Goal: Information Seeking & Learning: Check status

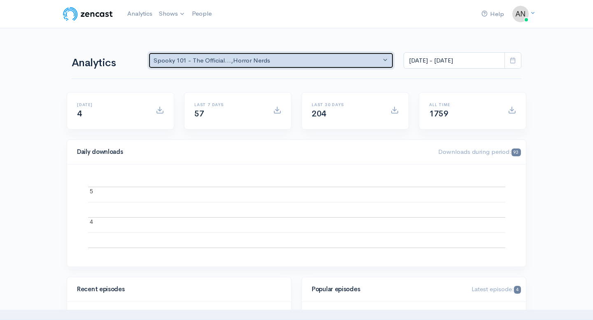
click at [269, 64] on div "Spooky 101 - The Official... , Horror Nerds" at bounding box center [266, 60] width 227 height 9
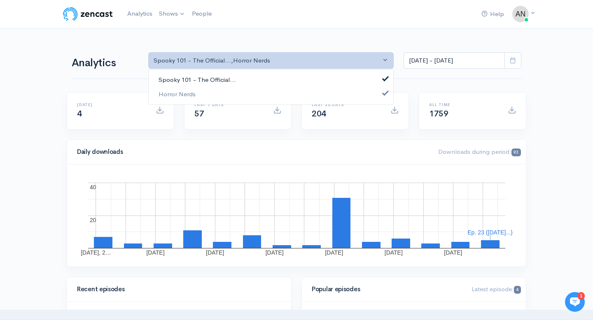
click at [255, 82] on link "Spooky 101 - The Official..." at bounding box center [271, 80] width 244 height 14
select select "14706"
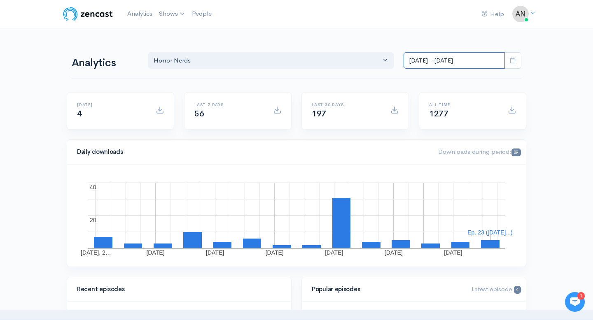
click at [459, 62] on input "[DATE] - [DATE]" at bounding box center [453, 60] width 101 height 17
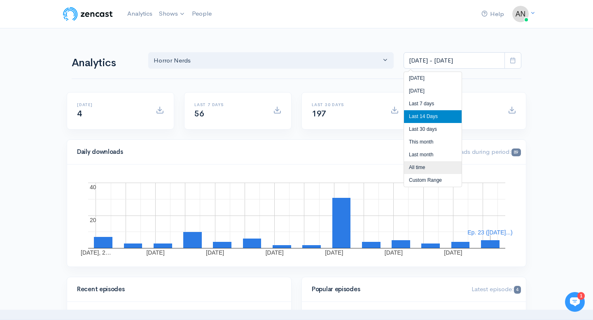
click at [418, 168] on li "All time" at bounding box center [433, 167] width 58 height 13
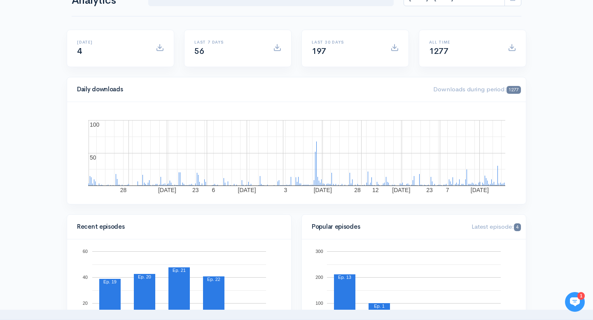
scroll to position [35, 0]
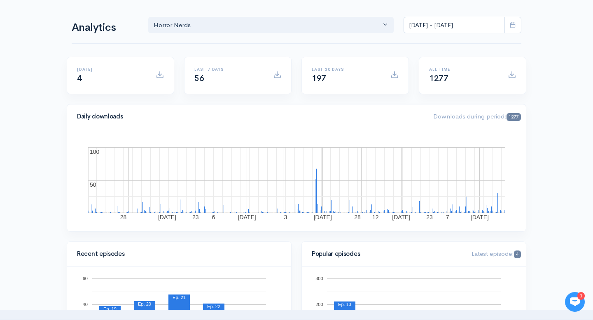
click at [211, 74] on div "Last 7 days 56" at bounding box center [228, 75] width 79 height 17
click at [504, 210] on rect "A chart." at bounding box center [504, 211] width 0 height 3
click at [466, 28] on input "[DATE] - [DATE]" at bounding box center [453, 25] width 101 height 17
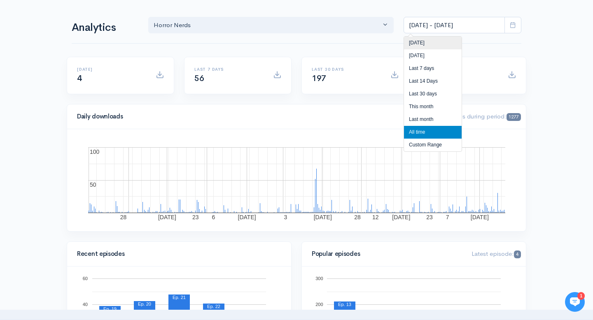
click at [432, 45] on li "[DATE]" at bounding box center [433, 43] width 58 height 13
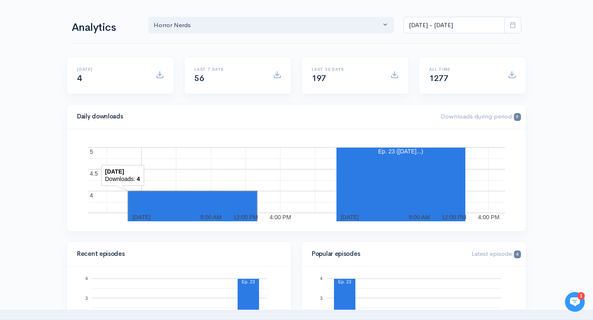
click at [230, 197] on rect "A chart." at bounding box center [192, 278] width 129 height 174
click at [210, 207] on rect "A chart." at bounding box center [192, 278] width 127 height 172
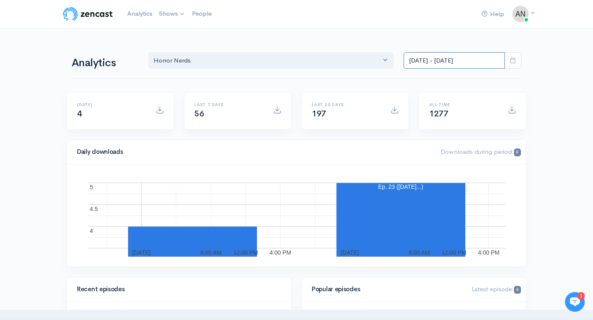
click at [433, 62] on input "[DATE] - [DATE]" at bounding box center [453, 60] width 101 height 17
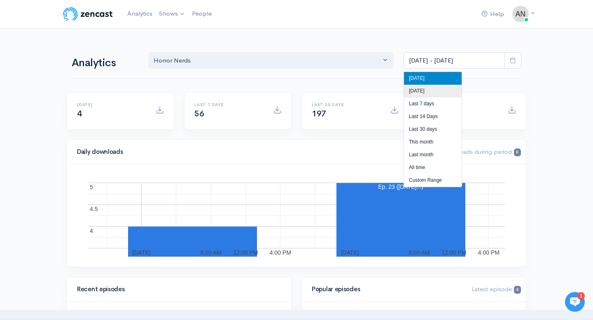
click at [419, 89] on li "[DATE]" at bounding box center [433, 91] width 58 height 13
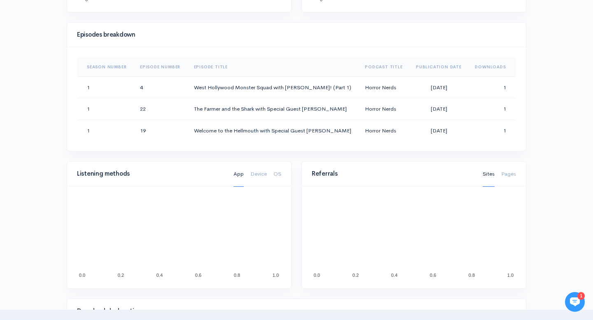
scroll to position [354, 0]
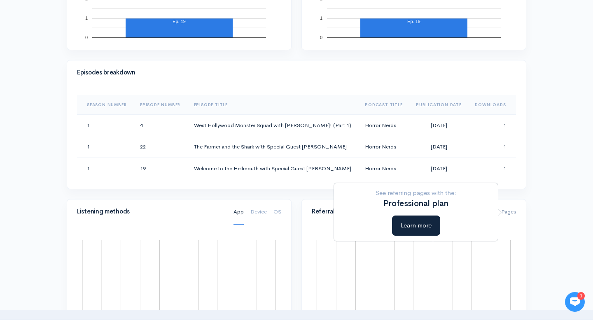
click at [507, 211] on link "Pages" at bounding box center [508, 212] width 15 height 25
click at [507, 213] on link "Pages" at bounding box center [508, 212] width 15 height 25
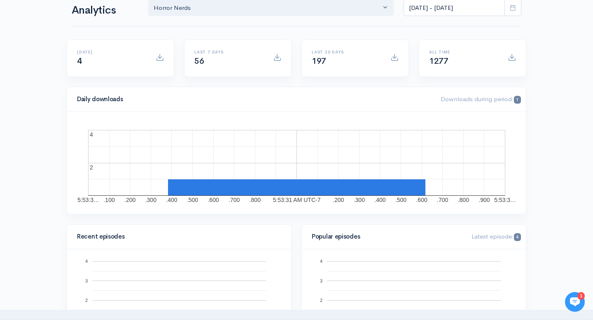
scroll to position [0, 0]
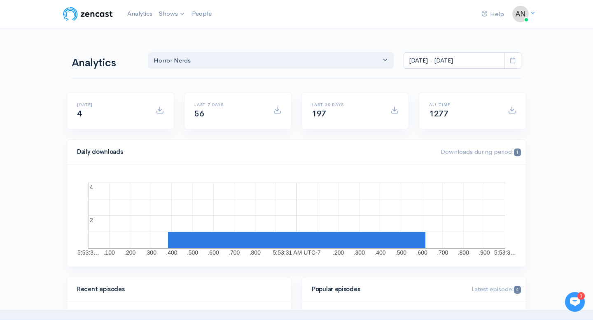
click at [510, 65] on span at bounding box center [512, 60] width 17 height 17
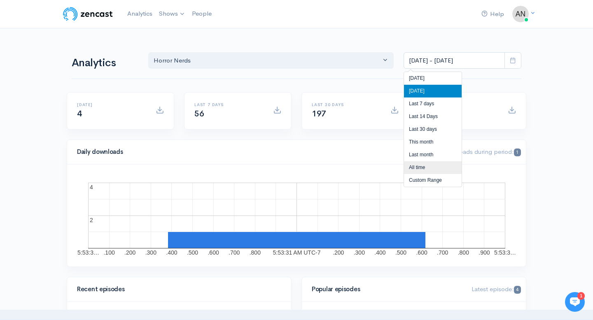
click at [423, 165] on li "All time" at bounding box center [433, 167] width 58 height 13
type input "[DATE] - [DATE]"
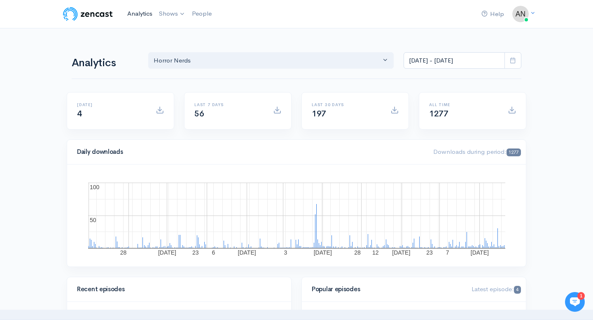
click at [139, 16] on link "Analytics" at bounding box center [140, 14] width 32 height 18
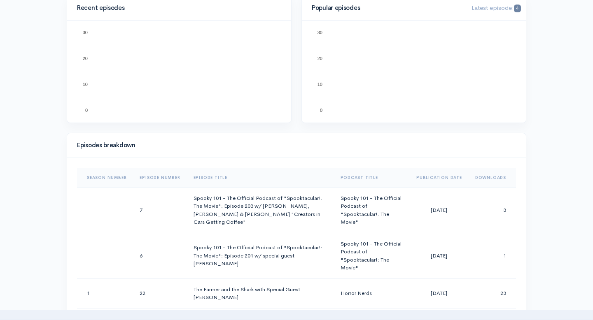
scroll to position [299, 0]
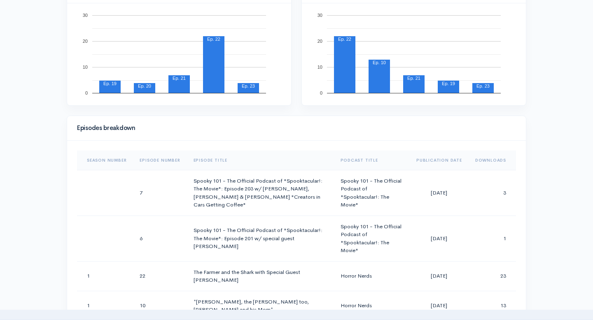
click at [431, 158] on th "Publication Date" at bounding box center [438, 161] width 59 height 20
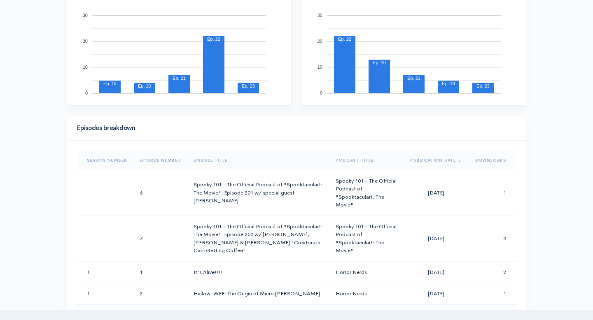
click at [431, 158] on th "Publication Date" at bounding box center [435, 161] width 65 height 20
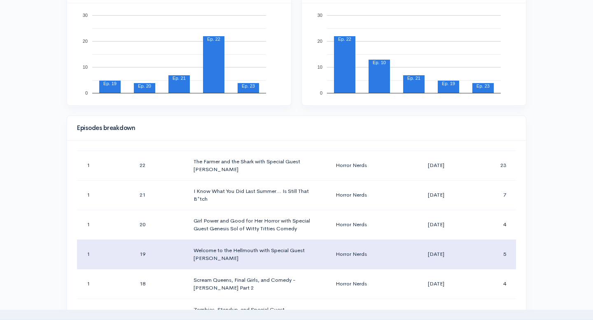
scroll to position [0, 0]
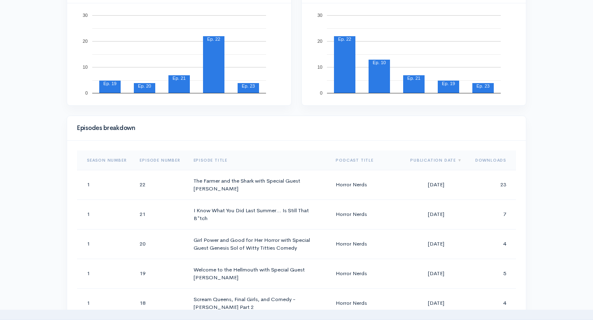
click at [500, 162] on th "Downloads" at bounding box center [491, 161] width 47 height 20
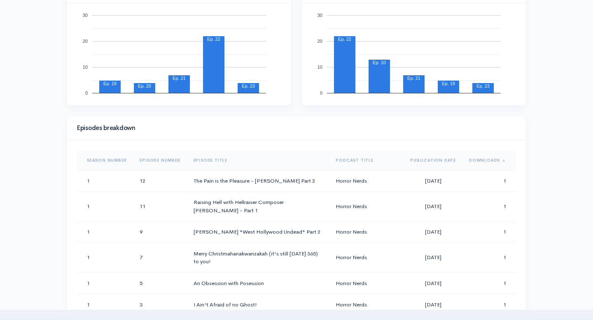
click at [500, 162] on span "Sort column" at bounding box center [503, 160] width 6 height 5
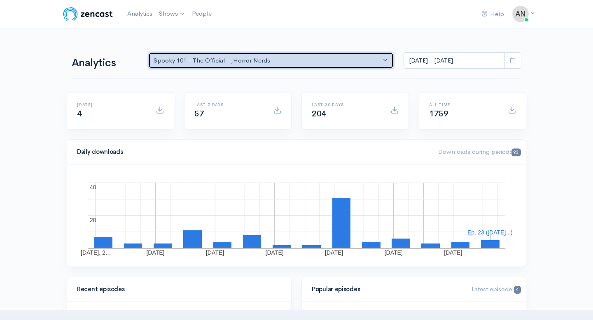
click at [347, 58] on div "Spooky 101 - The Official... , Horror Nerds" at bounding box center [266, 60] width 227 height 9
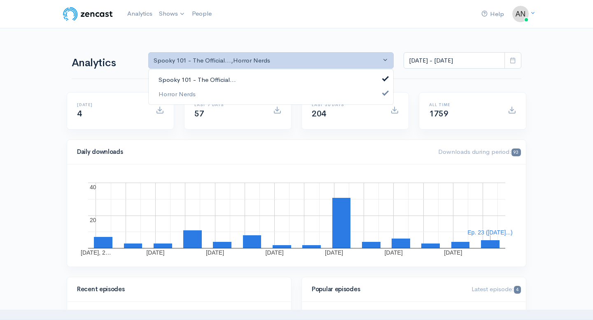
click at [290, 76] on link "Spooky 101 - The Official..." at bounding box center [271, 80] width 244 height 14
select select "14706"
